Goal: Task Accomplishment & Management: Manage account settings

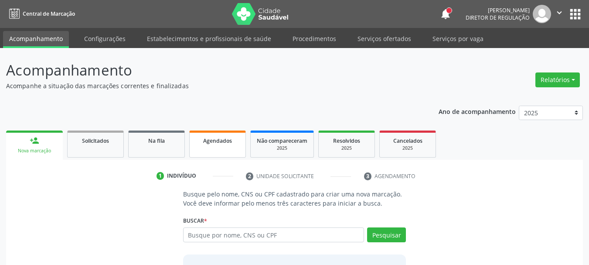
click at [200, 143] on div "Agendados" at bounding box center [218, 140] width 44 height 9
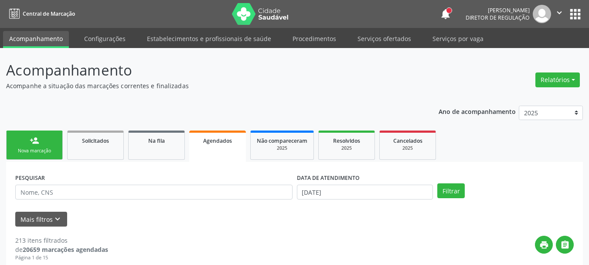
scroll to position [87, 0]
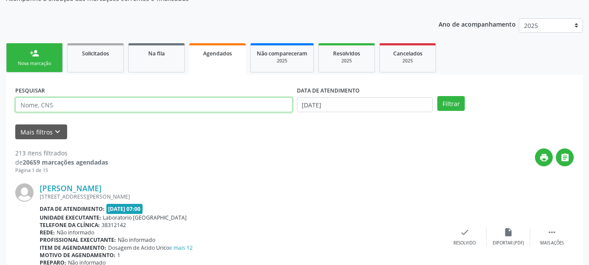
click at [94, 102] on input "text" at bounding box center [153, 104] width 277 height 15
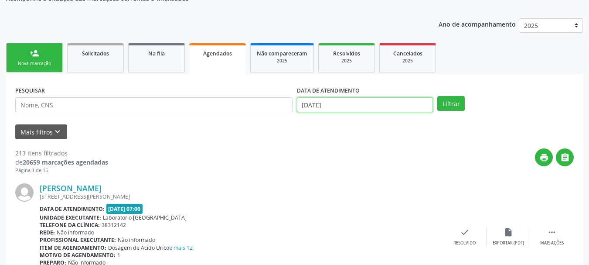
click at [329, 106] on input "[DATE]" at bounding box center [365, 104] width 136 height 15
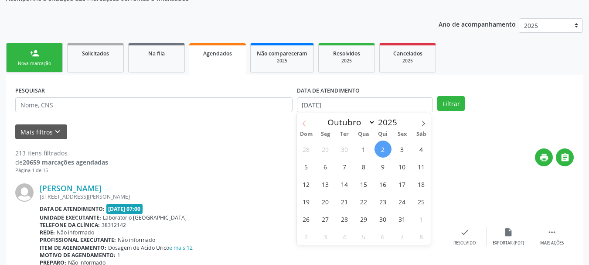
click at [301, 124] on icon at bounding box center [304, 123] width 6 height 6
select select "8"
click at [381, 201] on span "25" at bounding box center [383, 201] width 17 height 17
type input "25/09/2025"
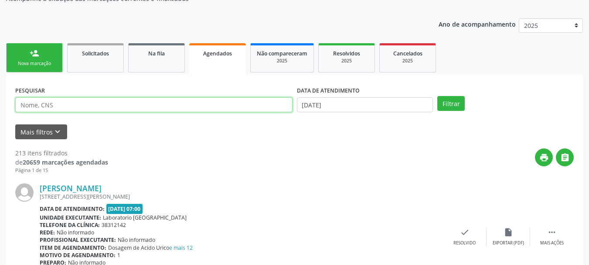
click at [68, 106] on input "text" at bounding box center [153, 104] width 277 height 15
click at [437, 96] on button "Filtrar" at bounding box center [450, 103] width 27 height 15
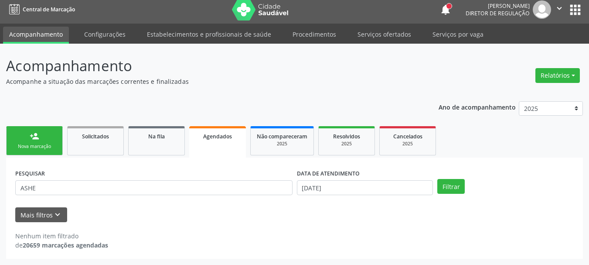
scroll to position [4, 0]
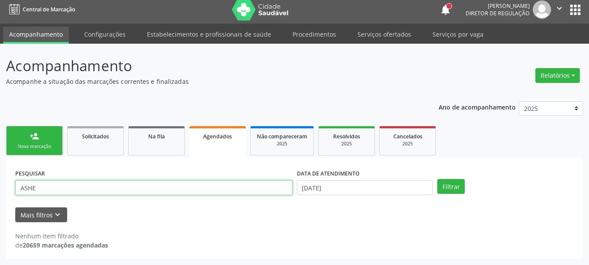
click at [42, 184] on input "ASHE" at bounding box center [153, 187] width 277 height 15
type input "ASH"
click at [437, 179] on button "Filtrar" at bounding box center [450, 186] width 27 height 15
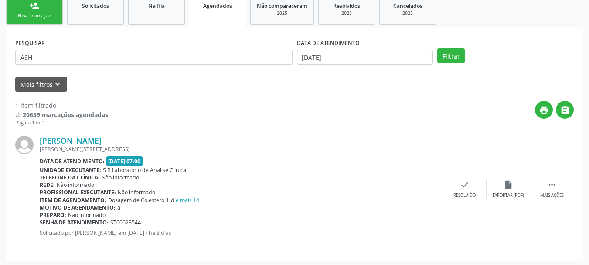
scroll to position [137, 0]
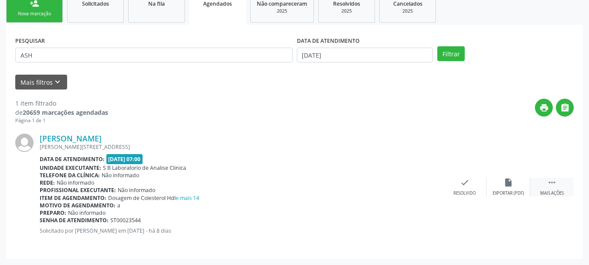
click at [548, 186] on icon "" at bounding box center [552, 182] width 10 height 10
click at [506, 191] on div "Editar" at bounding box center [508, 193] width 14 height 6
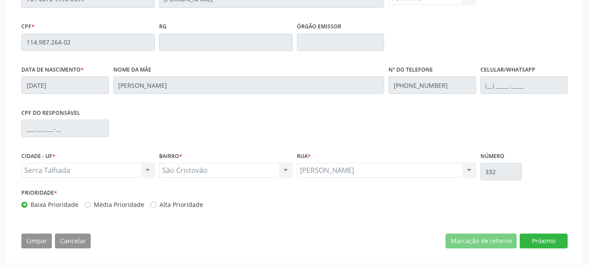
scroll to position [220, 0]
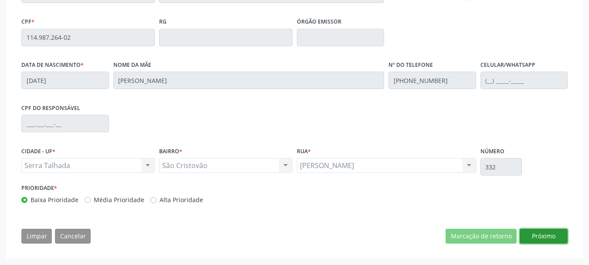
click at [546, 236] on button "Próximo" at bounding box center [544, 235] width 48 height 15
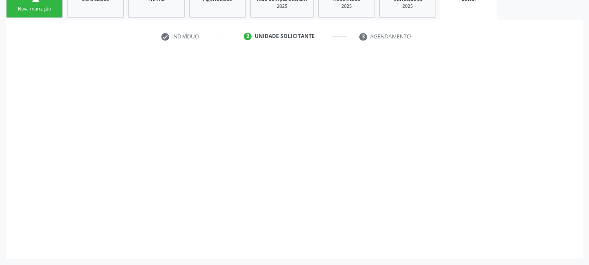
scroll to position [142, 0]
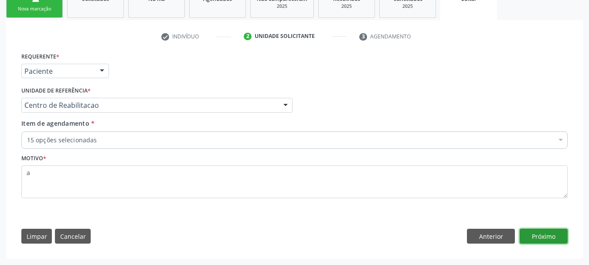
click at [550, 239] on button "Próximo" at bounding box center [544, 235] width 48 height 15
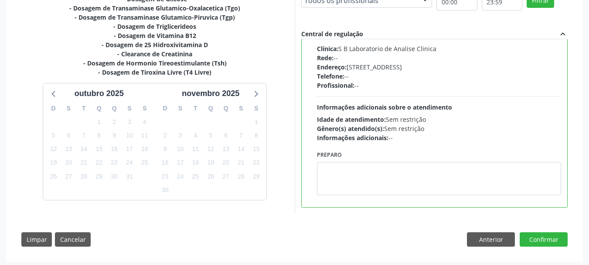
scroll to position [268, 0]
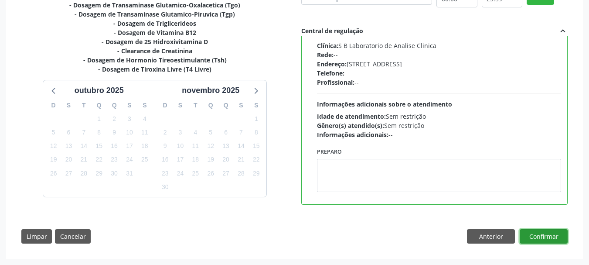
click at [547, 236] on button "Confirmar" at bounding box center [544, 236] width 48 height 15
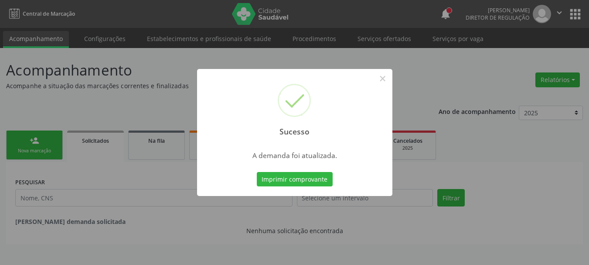
scroll to position [0, 0]
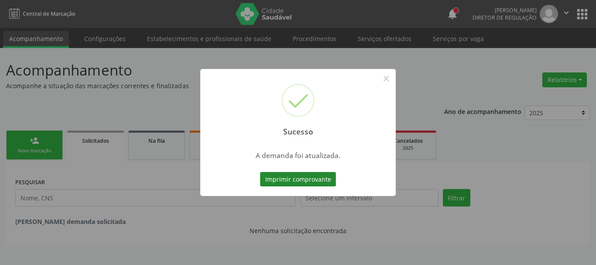
click at [303, 183] on button "Imprimir comprovante" at bounding box center [298, 179] width 76 height 15
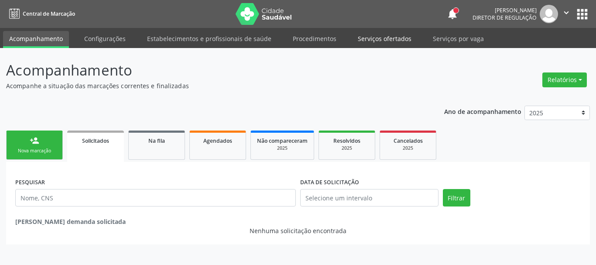
click at [378, 43] on link "Serviços ofertados" at bounding box center [384, 38] width 66 height 15
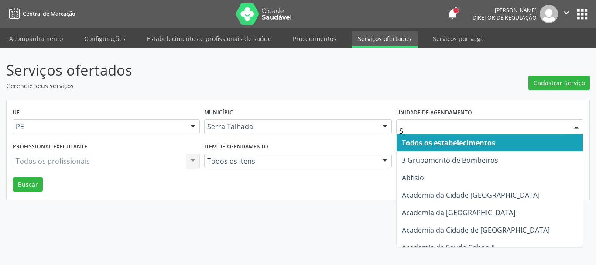
type input "S B"
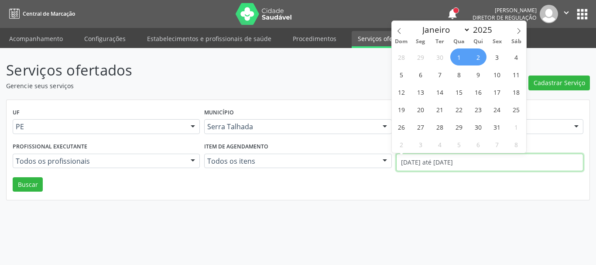
click at [463, 169] on input "01/10/2025 até 02/10/2025" at bounding box center [489, 161] width 187 height 17
click at [399, 29] on icon at bounding box center [398, 31] width 3 height 6
select select "8"
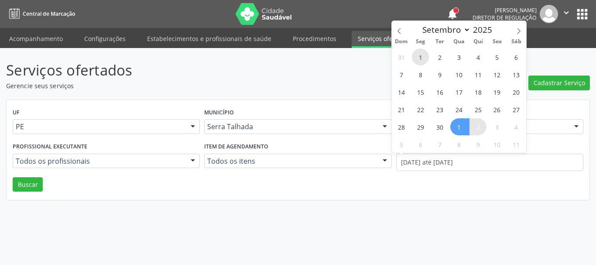
click at [421, 57] on span "1" at bounding box center [420, 56] width 17 height 17
type input "01/09/2025"
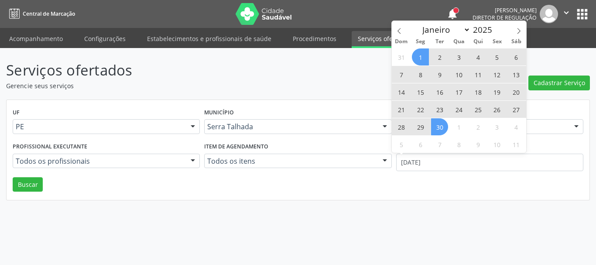
click at [443, 129] on span "30" at bounding box center [439, 126] width 17 height 17
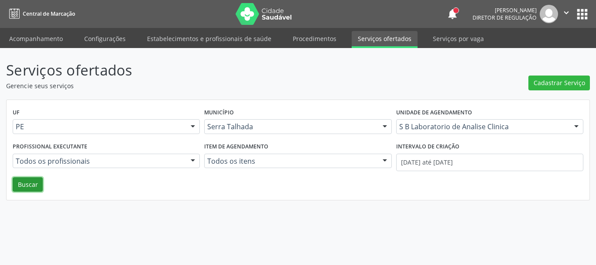
click at [27, 186] on button "Buscar" at bounding box center [28, 184] width 30 height 15
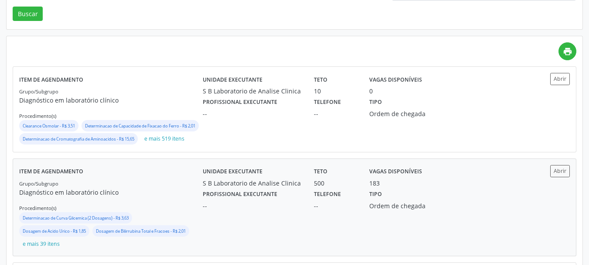
scroll to position [174, 0]
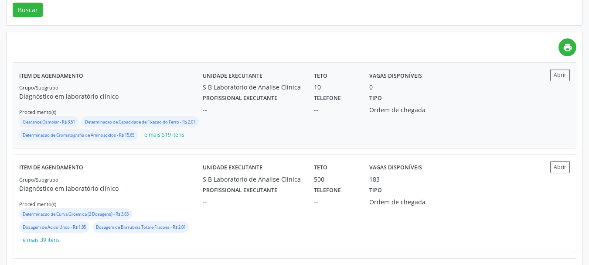
click at [314, 140] on div "Unidade executante S B Laboratorio de Analise Clinica Teto 10 Vagas disponíveis…" at bounding box center [363, 105] width 321 height 73
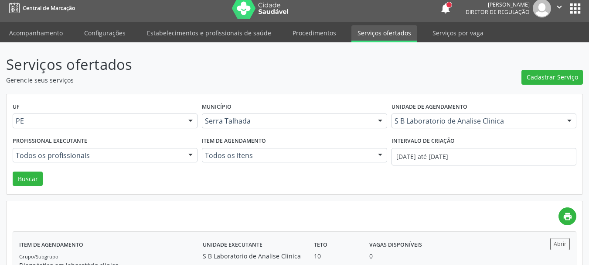
scroll to position [0, 0]
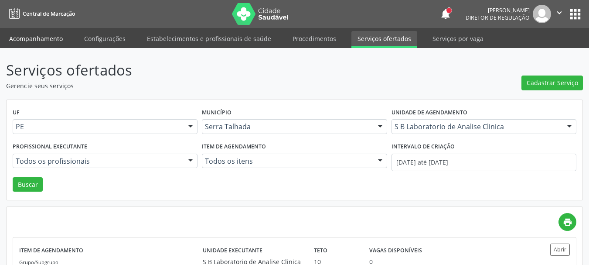
click at [41, 34] on link "Acompanhamento" at bounding box center [36, 38] width 66 height 15
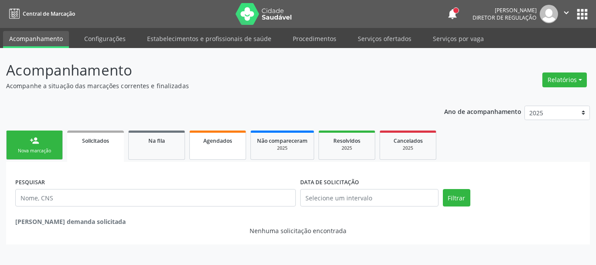
click at [227, 149] on link "Agendados" at bounding box center [217, 144] width 57 height 29
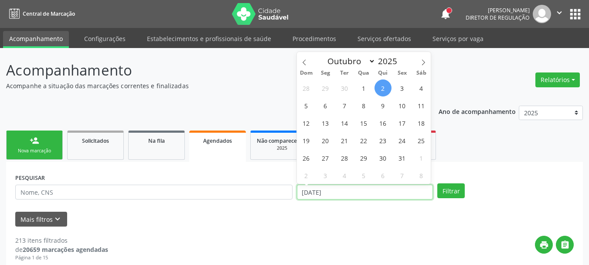
click at [328, 195] on input "[DATE]" at bounding box center [365, 191] width 136 height 15
click at [306, 64] on icon at bounding box center [304, 62] width 6 height 6
select select "8"
click at [384, 140] on span "25" at bounding box center [383, 140] width 17 height 17
type input "25/09/2025"
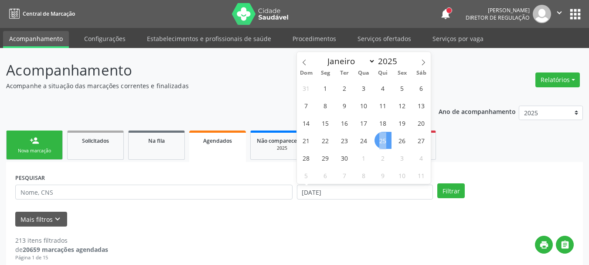
click at [384, 140] on span "25" at bounding box center [383, 140] width 17 height 17
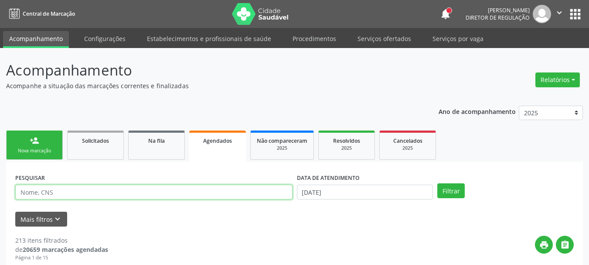
click at [94, 194] on input "text" at bounding box center [153, 191] width 277 height 15
type input "ASH"
click at [437, 183] on button "Filtrar" at bounding box center [450, 190] width 27 height 15
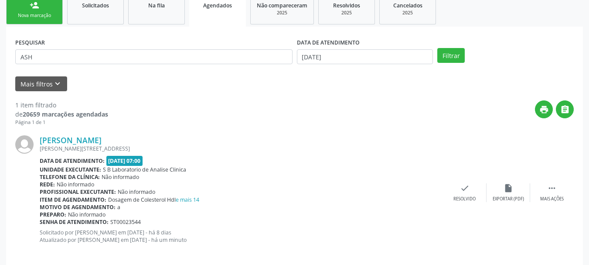
scroll to position [144, 0]
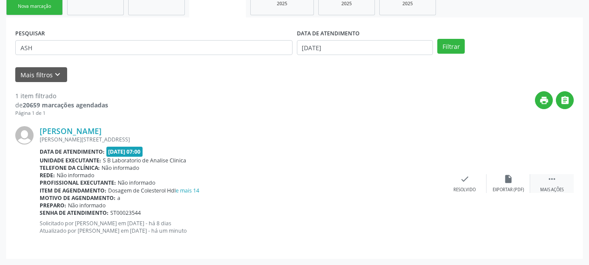
click at [550, 179] on icon "" at bounding box center [552, 179] width 10 height 10
click at [501, 180] on div "edit Editar" at bounding box center [509, 183] width 44 height 19
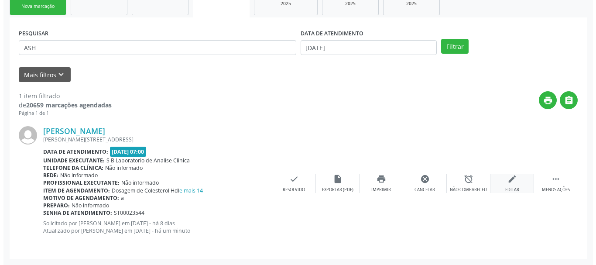
scroll to position [0, 0]
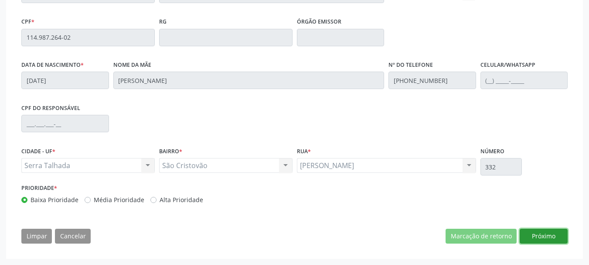
click at [555, 236] on button "Próximo" at bounding box center [544, 235] width 48 height 15
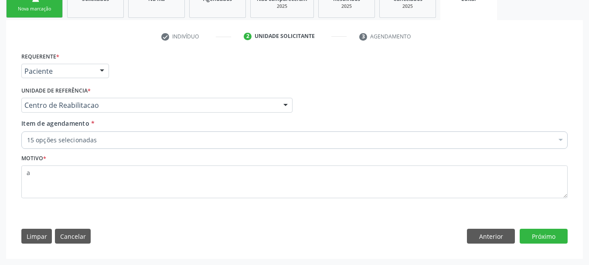
scroll to position [142, 0]
click at [555, 236] on button "Próximo" at bounding box center [544, 235] width 48 height 15
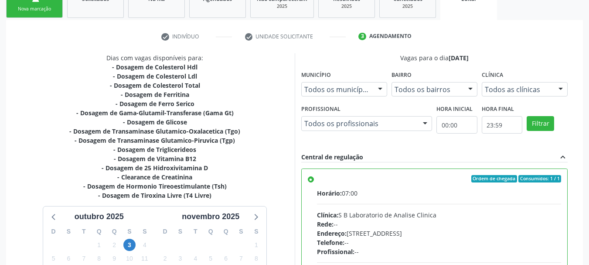
scroll to position [254, 0]
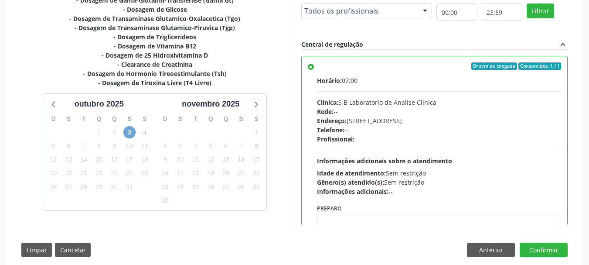
click at [132, 134] on span "3" at bounding box center [129, 132] width 12 height 12
click at [338, 153] on div "Horário: 07:00 Clínica: S B Laboratorio de Analise Clinica Rede: -- Endereço: C…" at bounding box center [439, 136] width 245 height 120
click at [314, 70] on input "Ordem de chegada Consumidos: 1 / 1 Horário: 07:00 Clínica: S B Laboratorio de A…" at bounding box center [311, 66] width 6 height 8
radio input "true"
click at [541, 247] on button "Confirmar" at bounding box center [544, 249] width 48 height 15
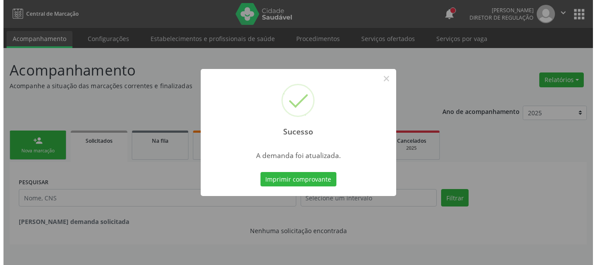
scroll to position [0, 0]
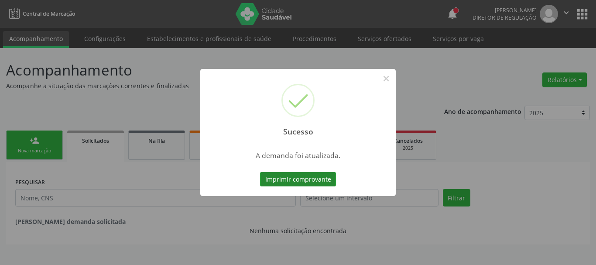
click at [281, 172] on button "Imprimir comprovante" at bounding box center [298, 179] width 76 height 15
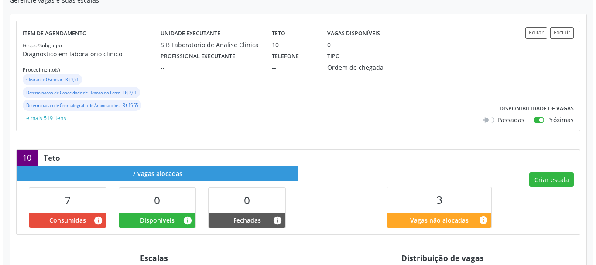
scroll to position [131, 0]
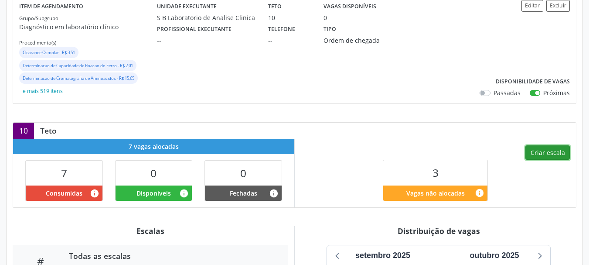
click at [552, 148] on button "Criar escala" at bounding box center [547, 152] width 44 height 15
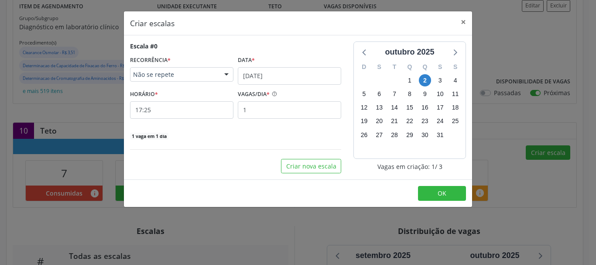
click at [530, 181] on div "Criar escalas × Escala #0 RECORRÊNCIA * Não se repete Não se repete Diário/Sema…" at bounding box center [298, 132] width 596 height 265
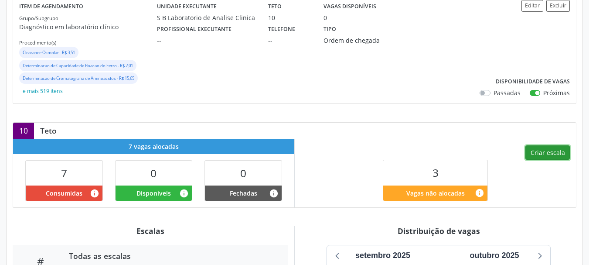
click at [540, 155] on button "Criar escala" at bounding box center [547, 152] width 44 height 15
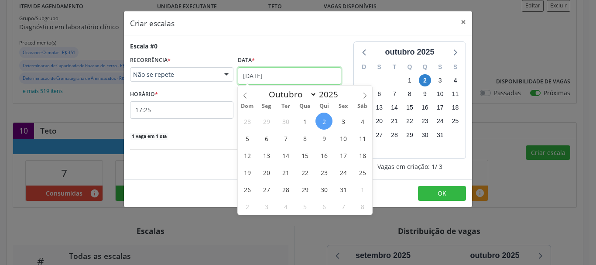
click at [256, 81] on input "[DATE]" at bounding box center [289, 75] width 103 height 17
click at [342, 121] on span "3" at bounding box center [342, 120] width 17 height 17
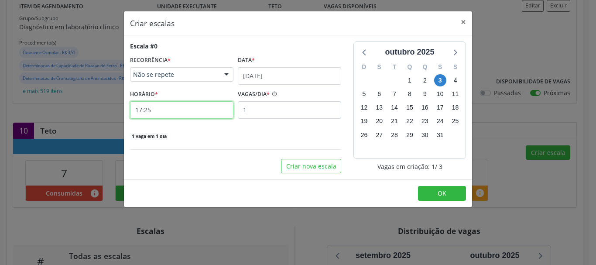
click at [176, 112] on input "17:25" at bounding box center [181, 109] width 103 height 17
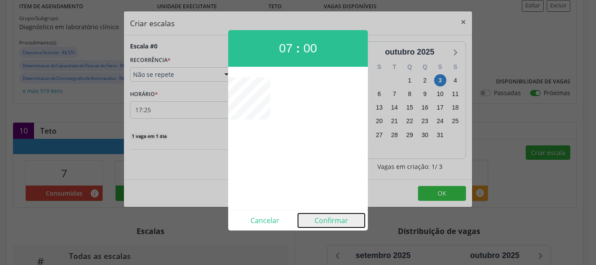
click at [318, 217] on button "Confirmar" at bounding box center [331, 220] width 67 height 14
type input "07:00"
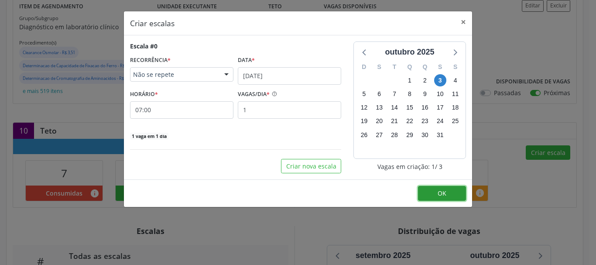
click at [429, 193] on button "OK" at bounding box center [442, 193] width 48 height 15
